Goal: Task Accomplishment & Management: Use online tool/utility

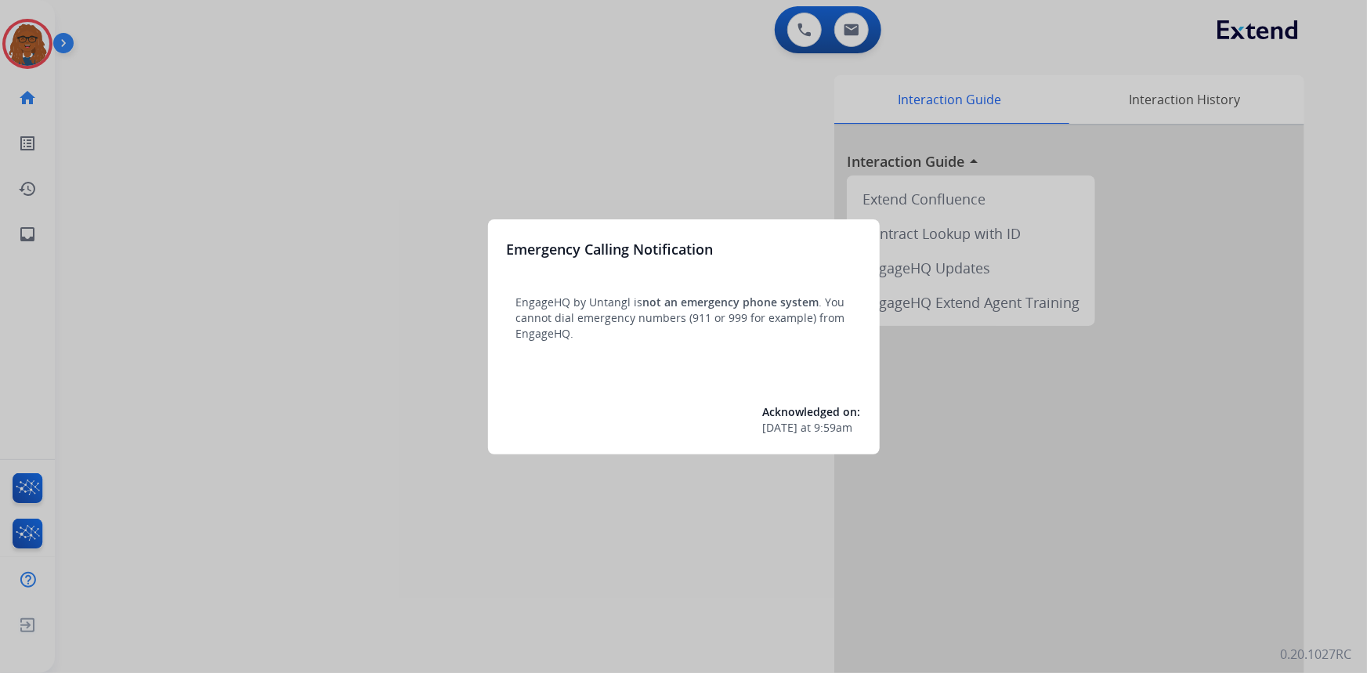
click at [296, 141] on div at bounding box center [683, 336] width 1367 height 673
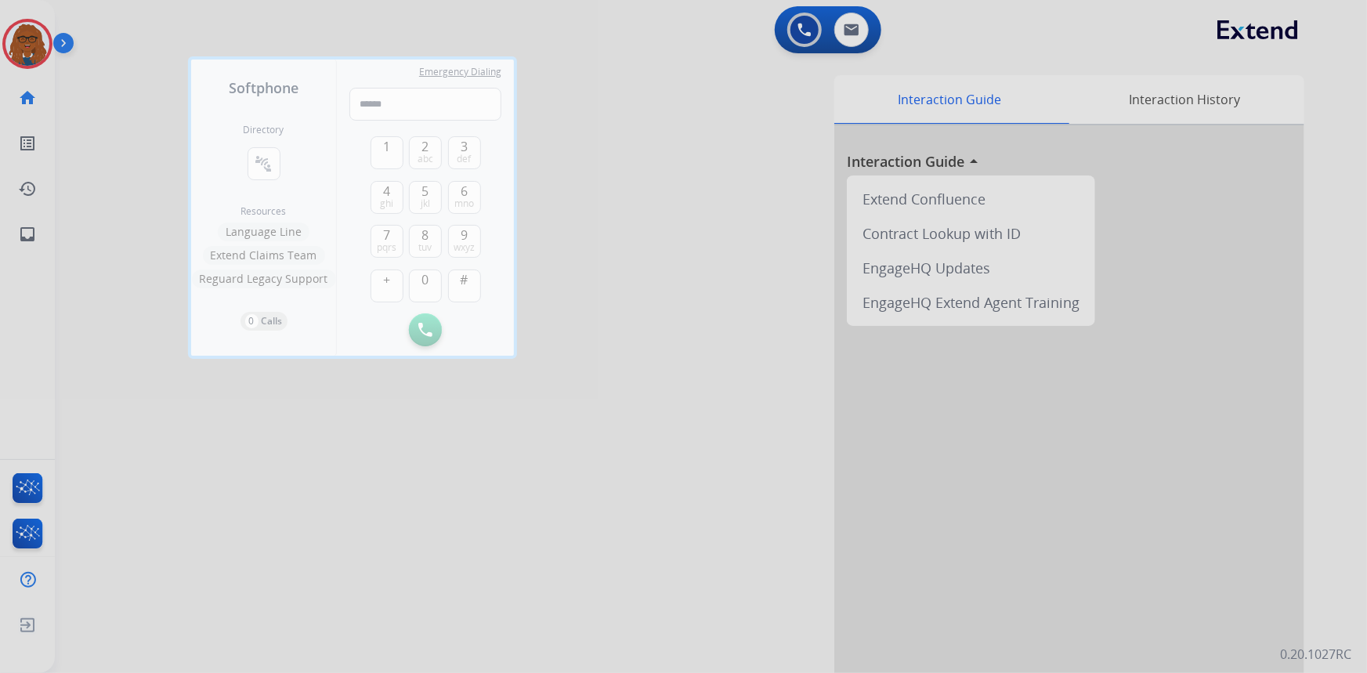
click at [126, 80] on div at bounding box center [683, 336] width 1367 height 673
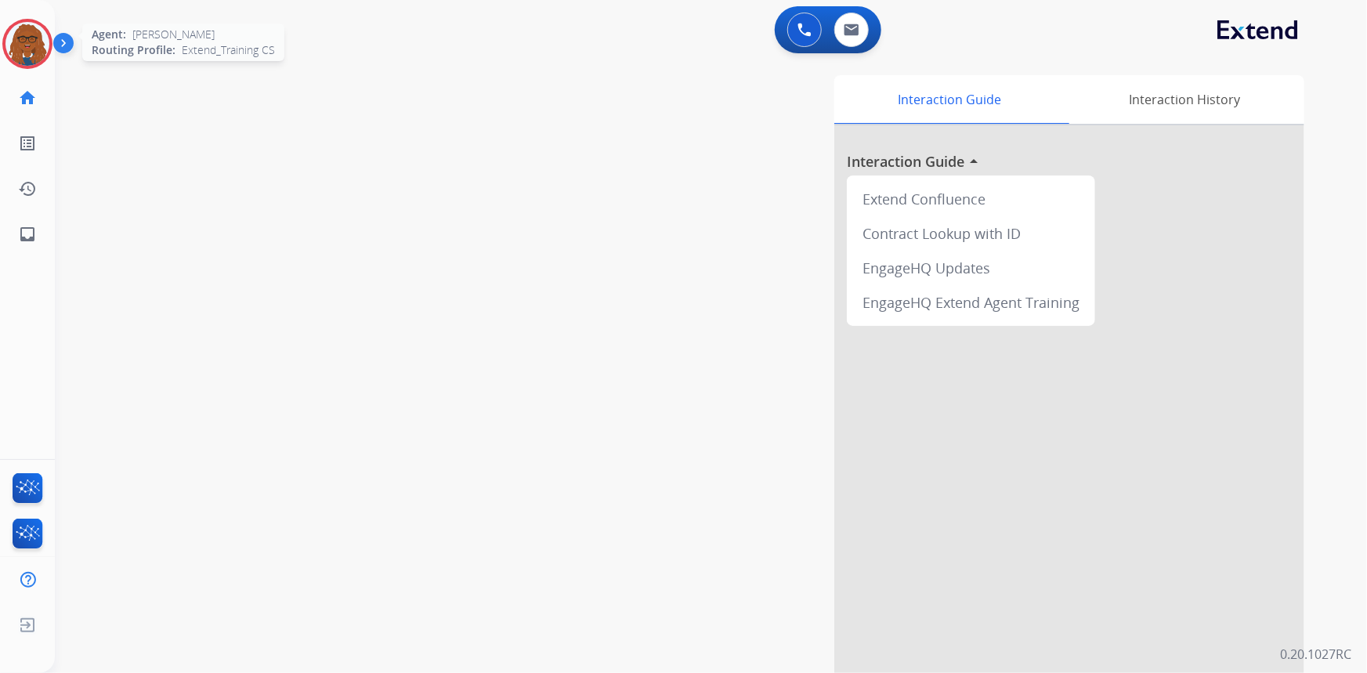
click at [27, 34] on img at bounding box center [27, 44] width 44 height 44
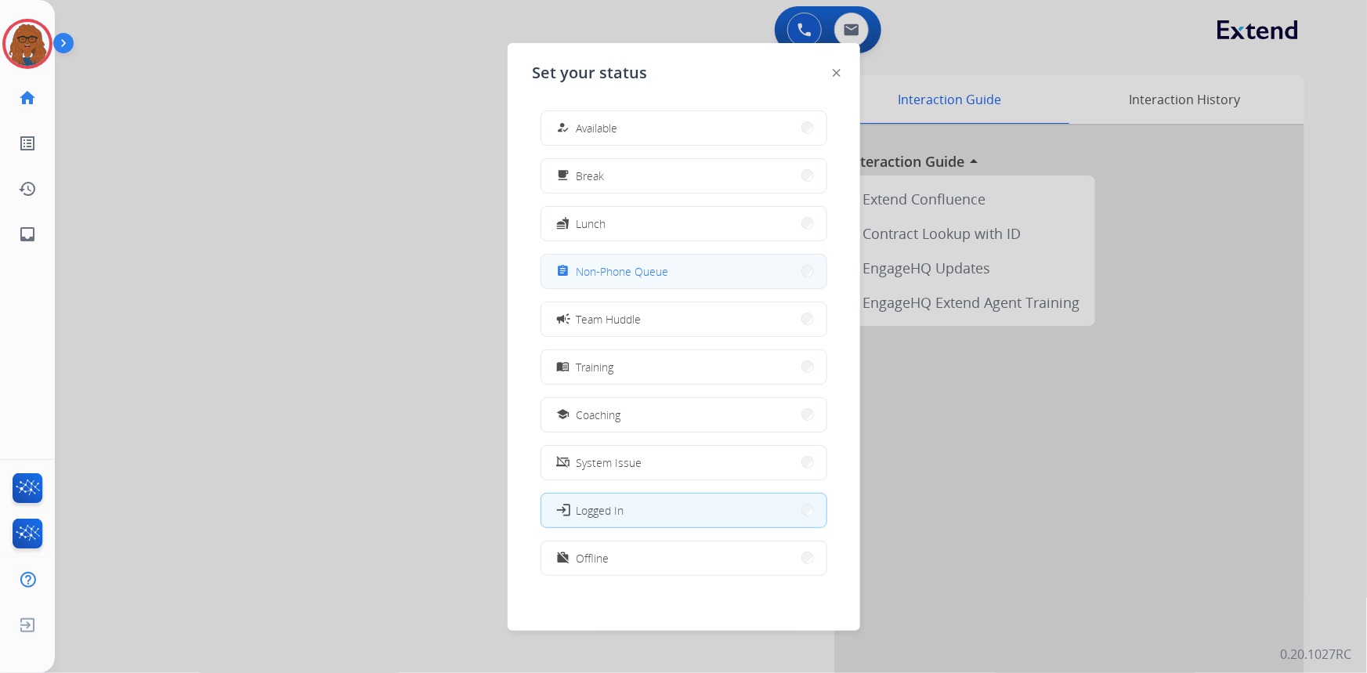
click at [616, 265] on span "Non-Phone Queue" at bounding box center [623, 271] width 92 height 16
